Goal: Obtain resource: Obtain resource

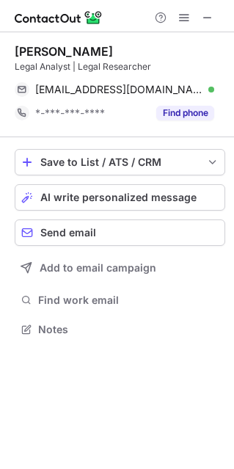
scroll to position [319, 234]
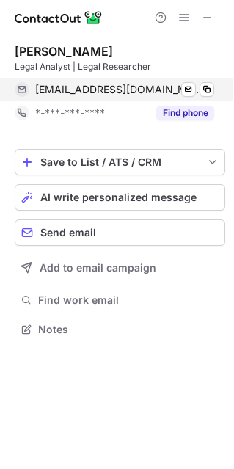
click at [116, 89] on span "[EMAIL_ADDRESS][DOMAIN_NAME]" at bounding box center [119, 89] width 168 height 13
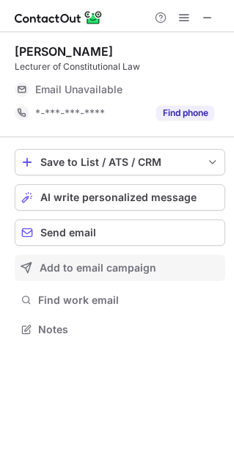
scroll to position [319, 234]
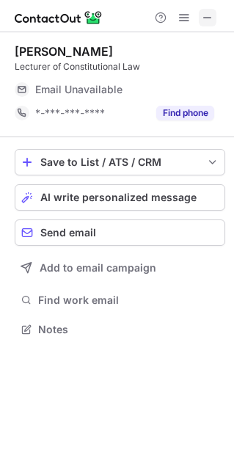
click at [210, 20] on span at bounding box center [208, 18] width 12 height 12
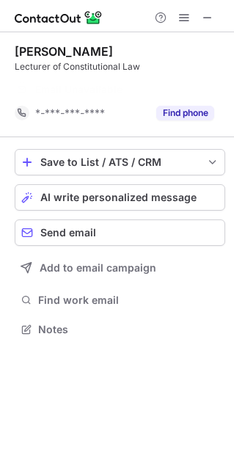
scroll to position [295, 234]
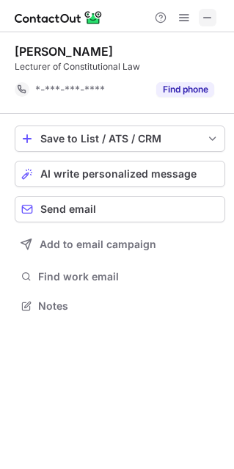
click at [210, 21] on span at bounding box center [208, 18] width 12 height 12
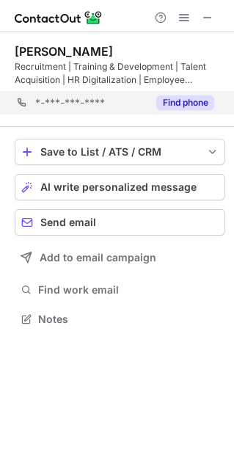
scroll to position [309, 234]
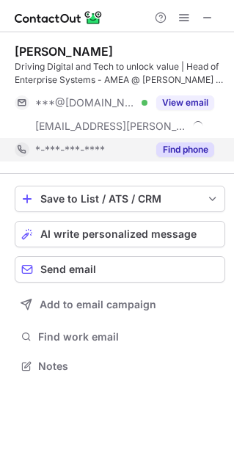
scroll to position [356, 234]
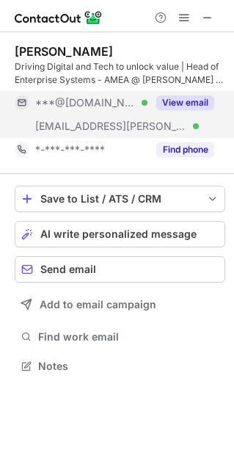
click at [192, 100] on button "View email" at bounding box center [185, 103] width 58 height 15
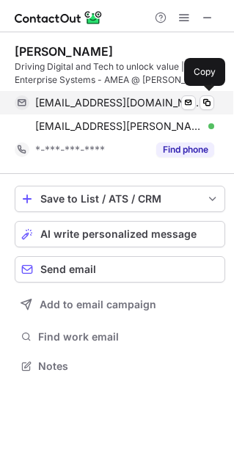
click at [68, 104] on span "poonamsworld@gmail.com" at bounding box center [119, 102] width 168 height 13
